Goal: Check status

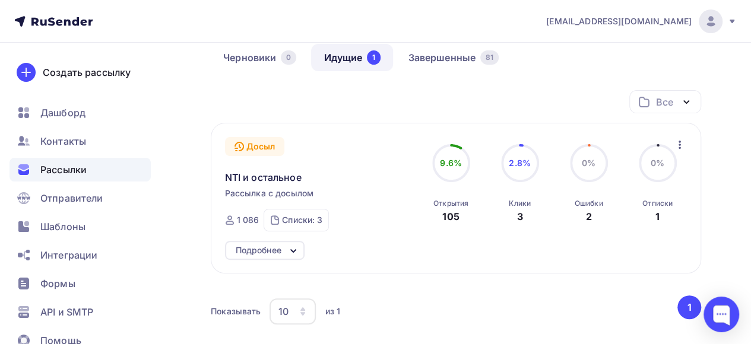
scroll to position [119, 0]
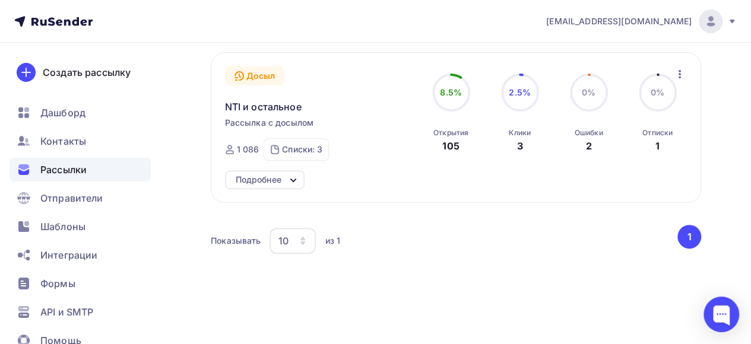
scroll to position [59, 0]
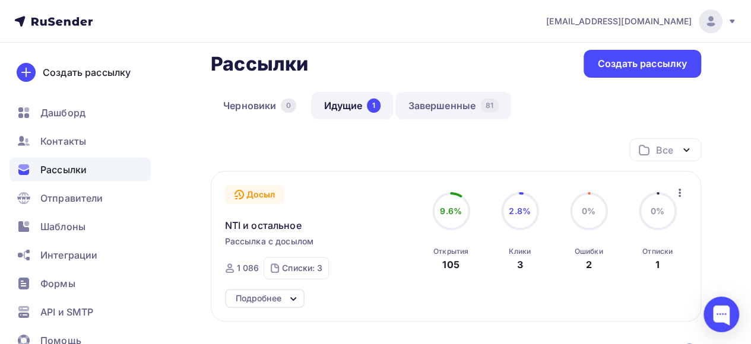
click at [432, 105] on link "Завершенные 81" at bounding box center [453, 105] width 116 height 27
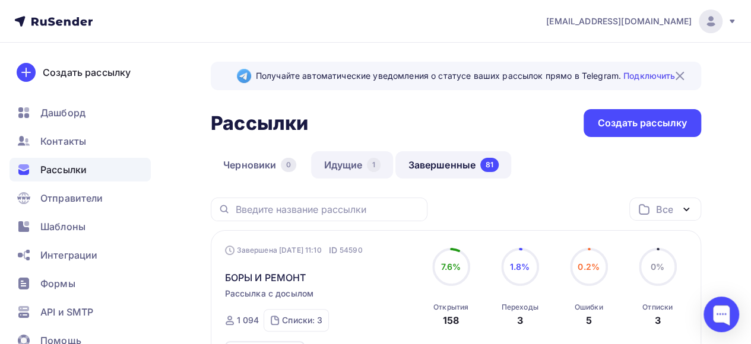
click at [346, 168] on link "Идущие 1" at bounding box center [352, 164] width 82 height 27
